Goal: Navigation & Orientation: Find specific page/section

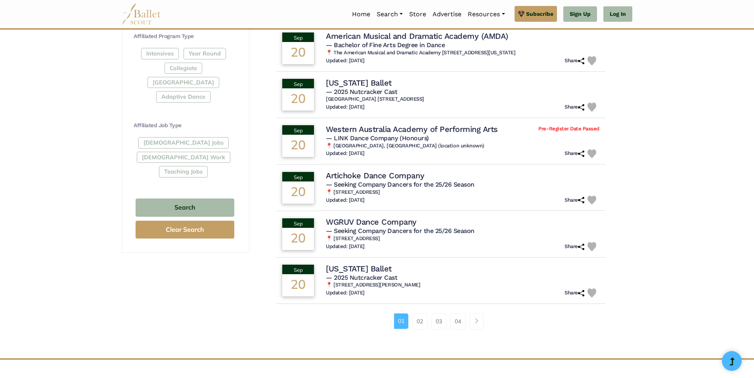
scroll to position [396, 0]
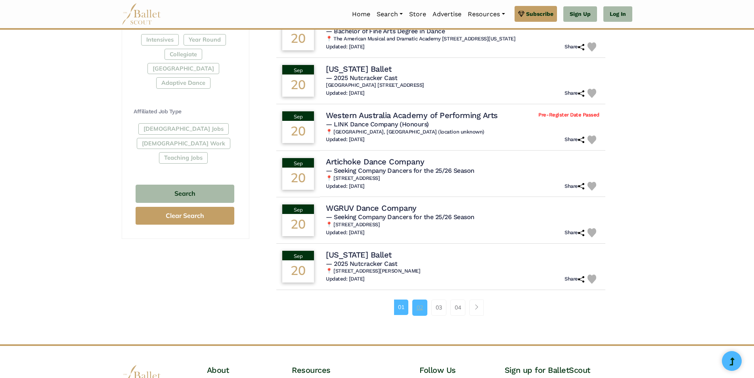
click at [426, 307] on link "02" at bounding box center [419, 308] width 15 height 16
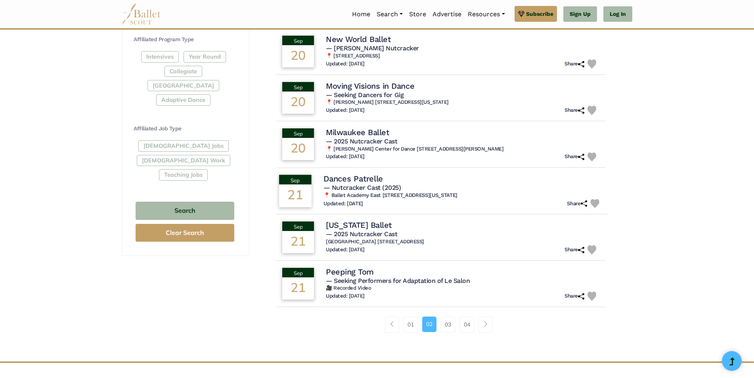
scroll to position [396, 0]
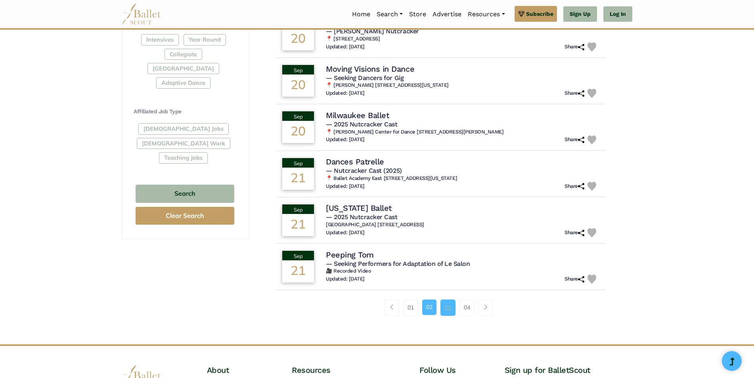
click at [450, 309] on link "03" at bounding box center [447, 308] width 15 height 16
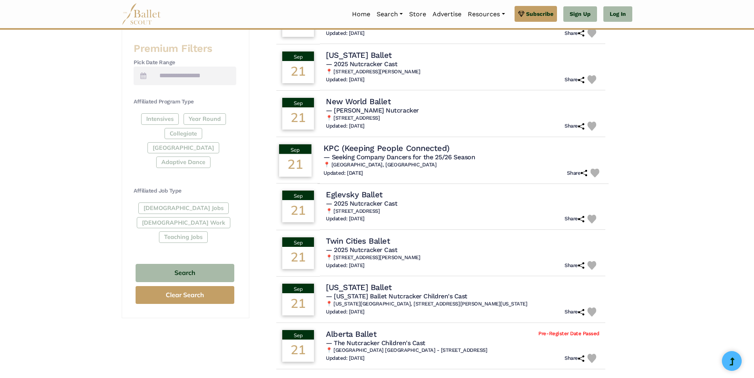
scroll to position [396, 0]
